Goal: Transaction & Acquisition: Subscribe to service/newsletter

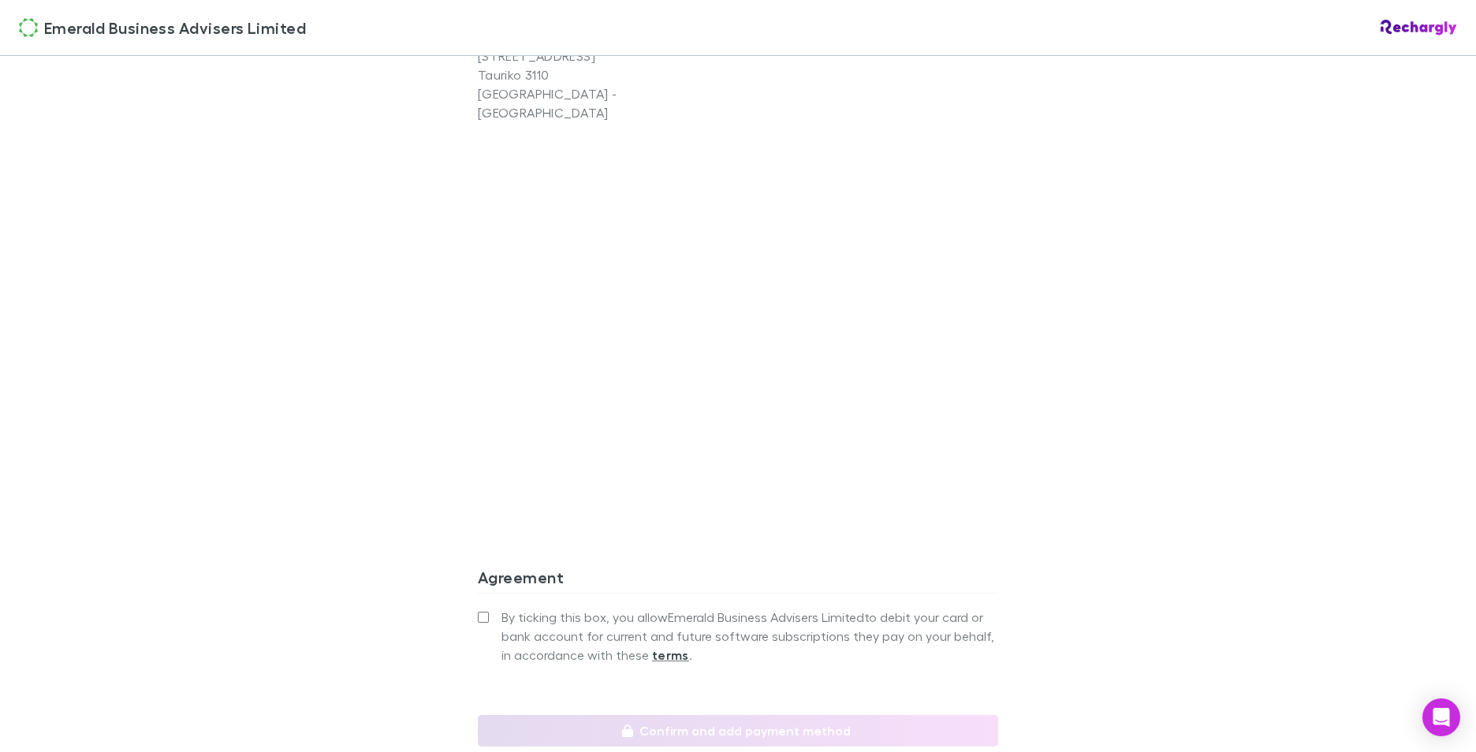
scroll to position [1273, 0]
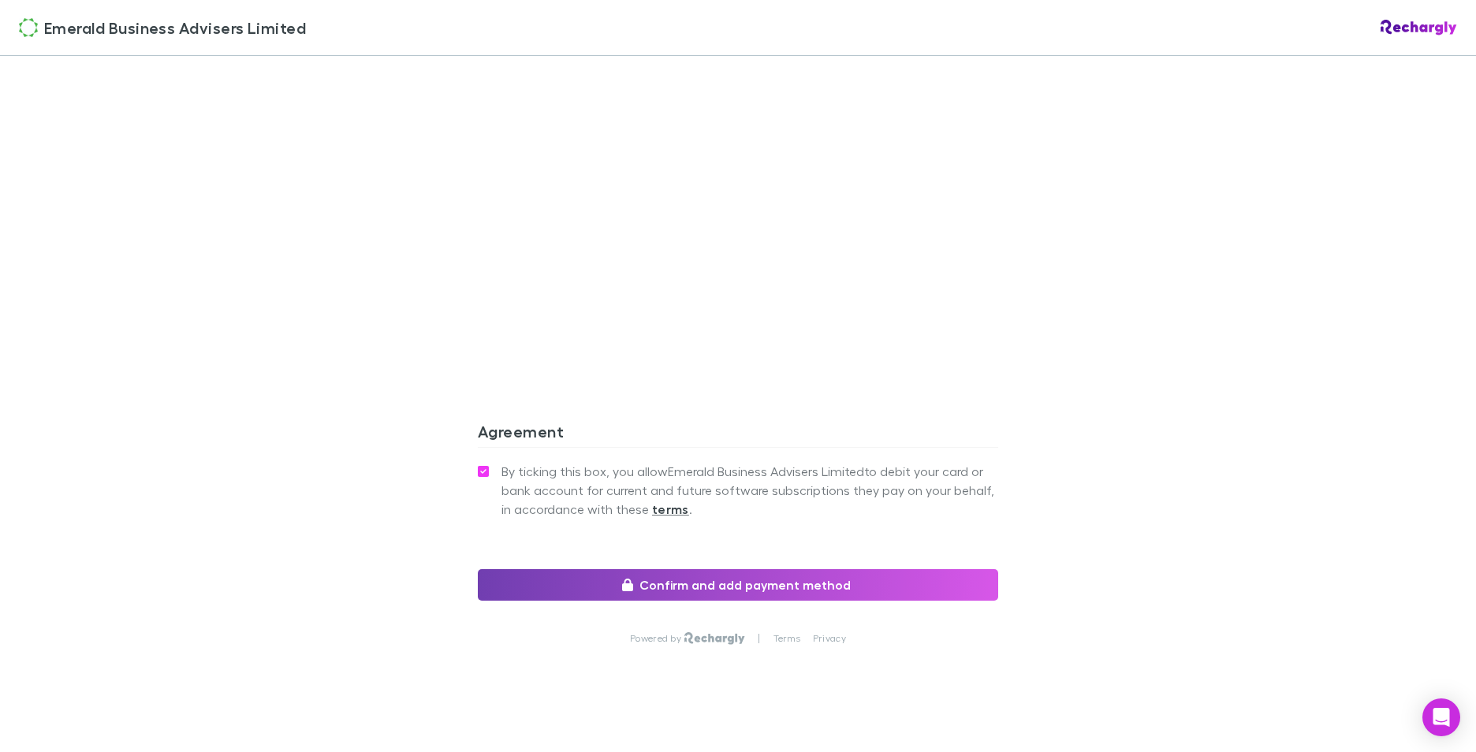
click at [675, 569] on button "Confirm and add payment method" at bounding box center [738, 585] width 520 height 32
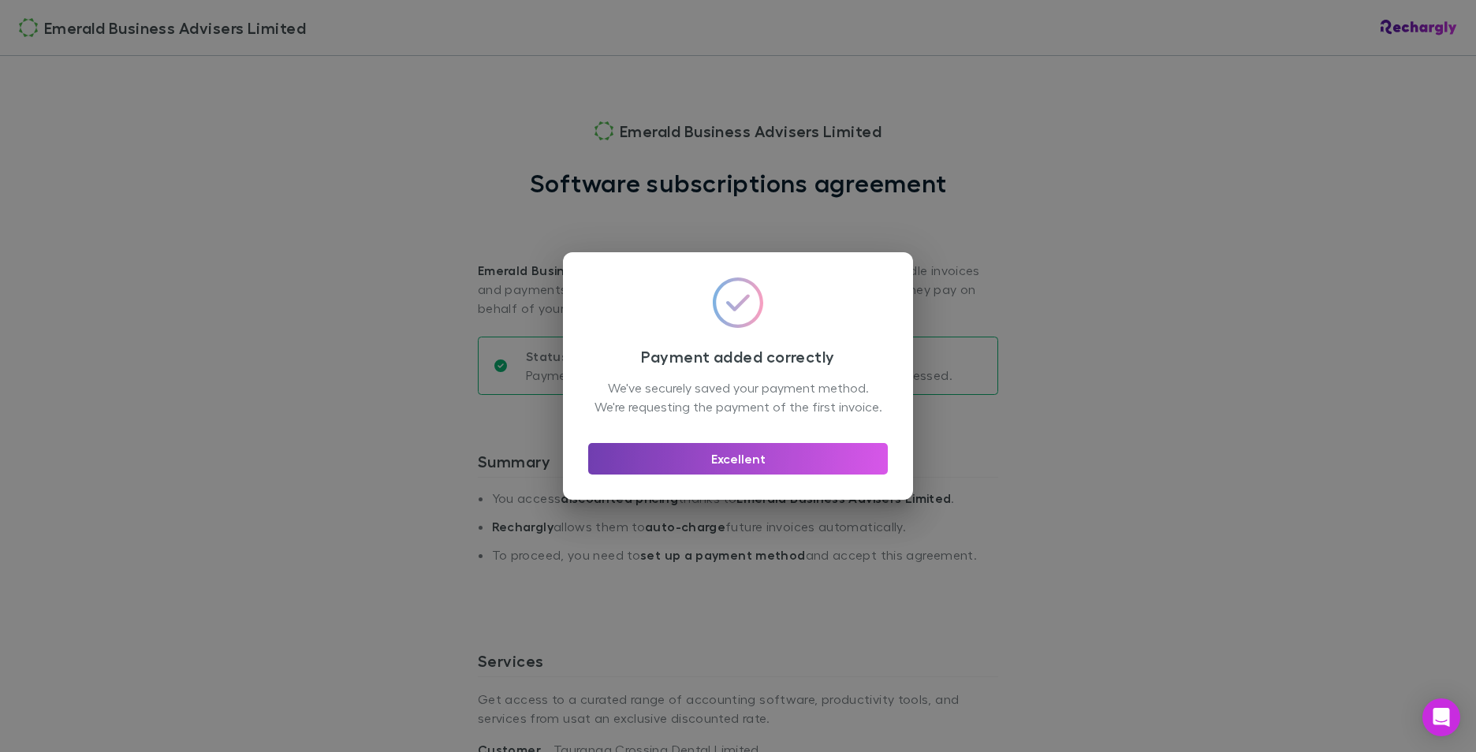
click at [742, 463] on button "Excellent" at bounding box center [738, 459] width 300 height 32
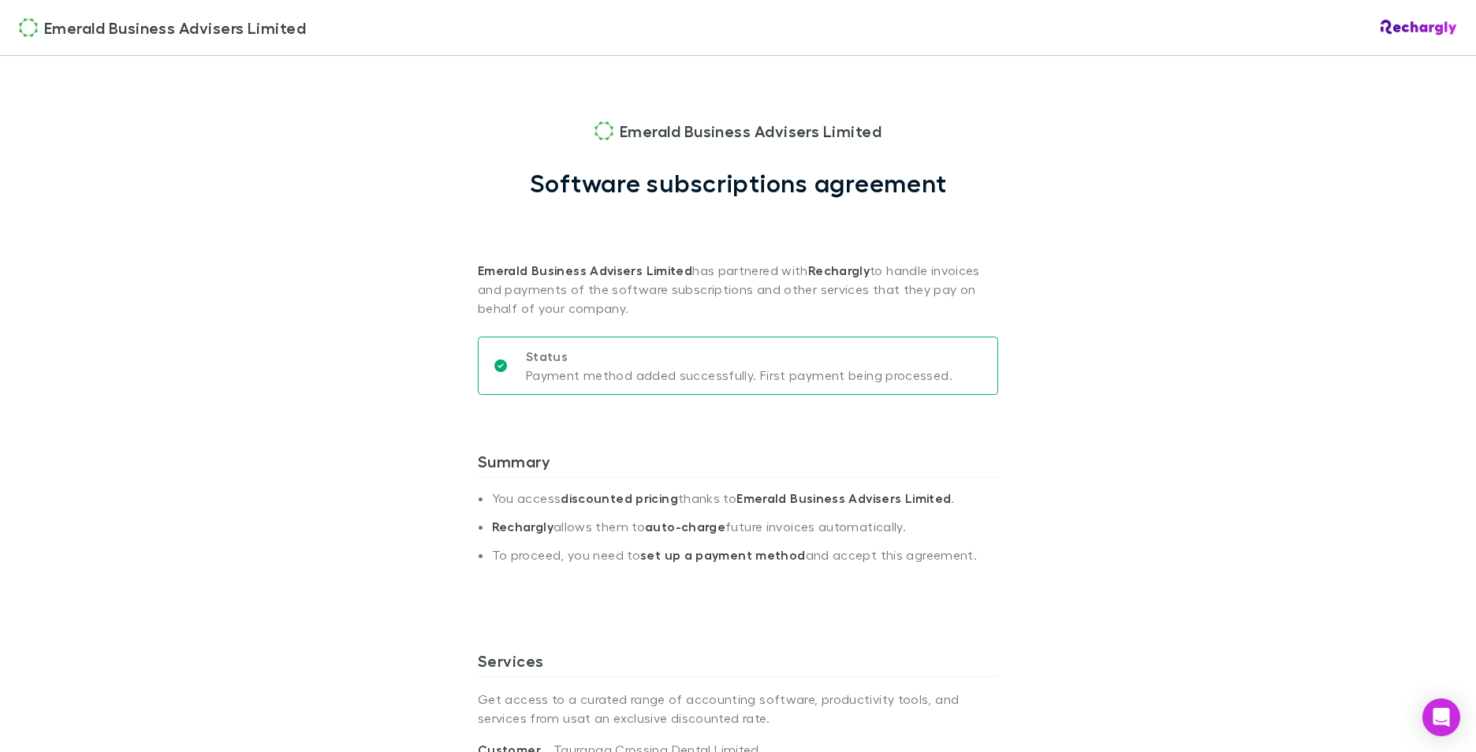
scroll to position [315, 0]
